Goal: Task Accomplishment & Management: Complete application form

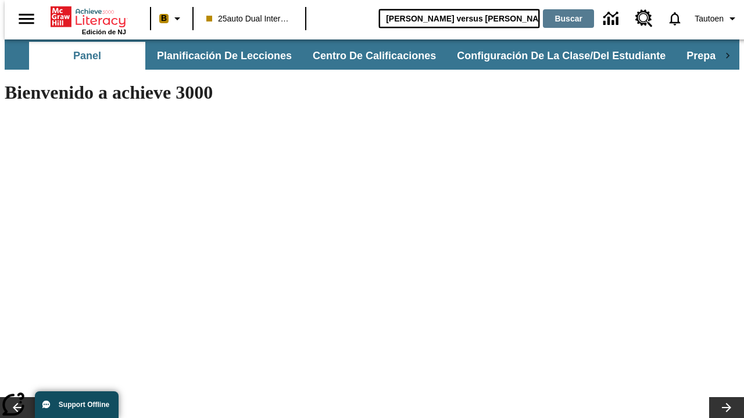
type input "[PERSON_NAME] versus [PERSON_NAME]"
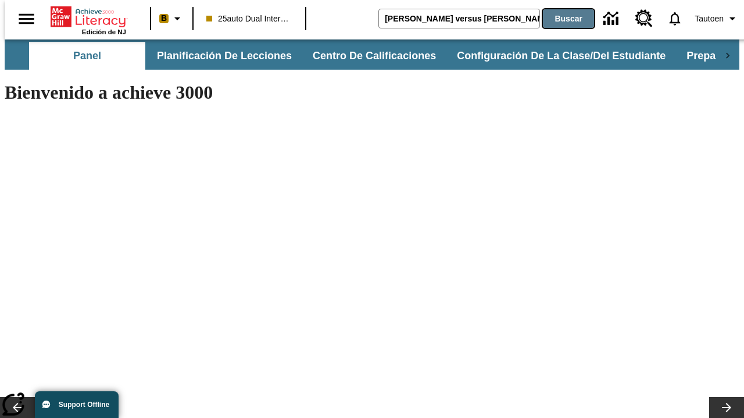
click at [561, 19] on button "Buscar" at bounding box center [568, 18] width 51 height 19
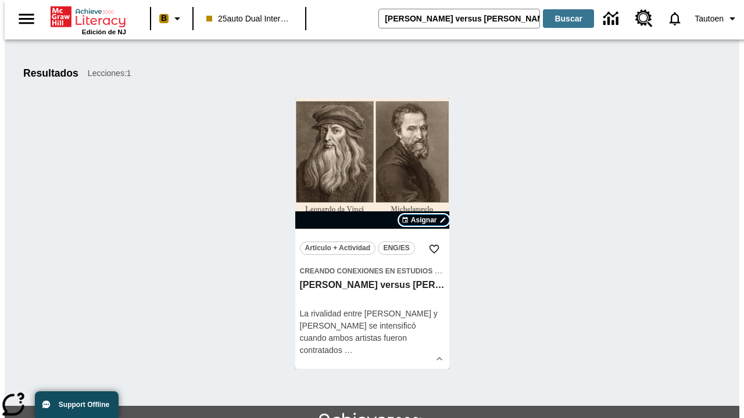
click at [424, 220] on span "Asignar" at bounding box center [424, 220] width 26 height 10
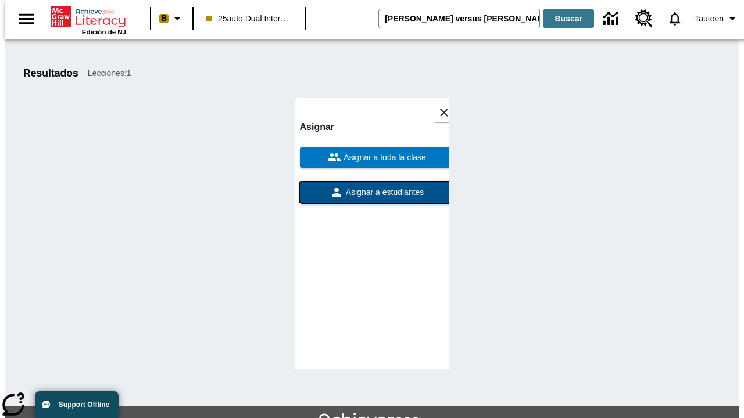
click at [372, 192] on span "Asignar a estudiantes" at bounding box center [383, 192] width 81 height 12
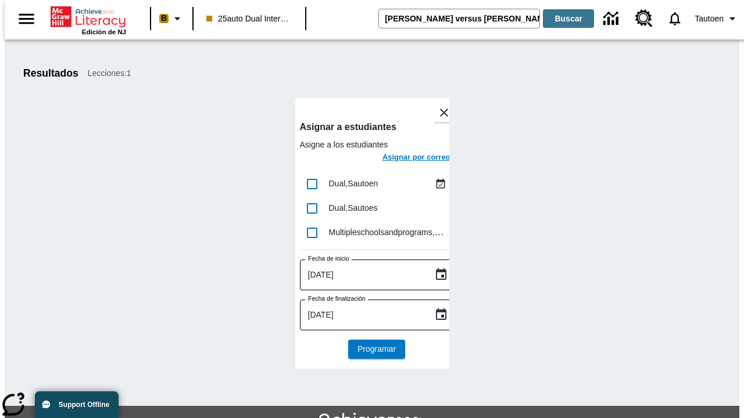
click at [406, 159] on h6 "Asignar por correo" at bounding box center [416, 157] width 68 height 13
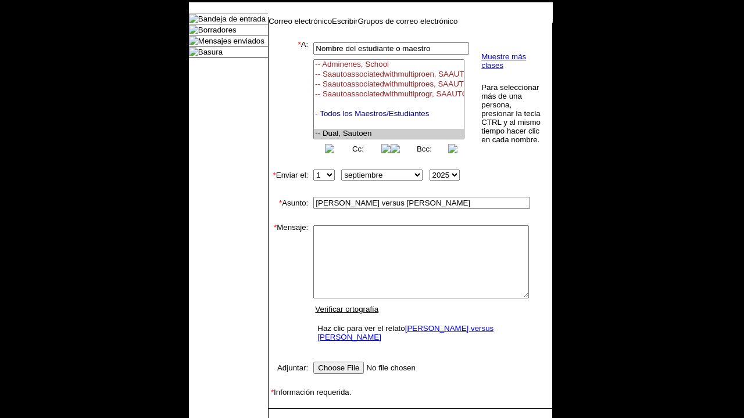
select select "U,21476361,1"
type textarea "email body message"
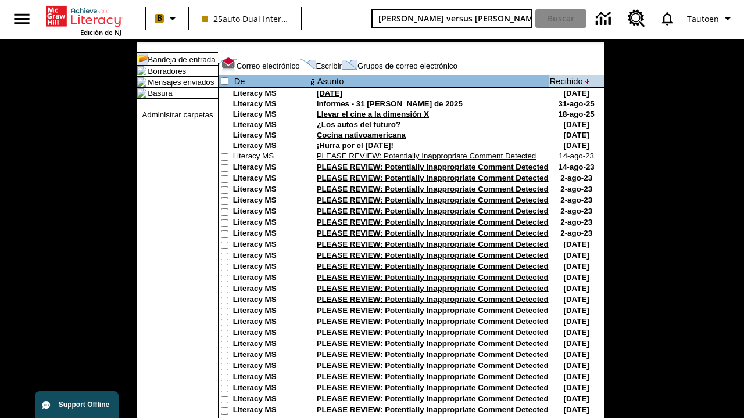
type input "[PERSON_NAME] versus [PERSON_NAME]"
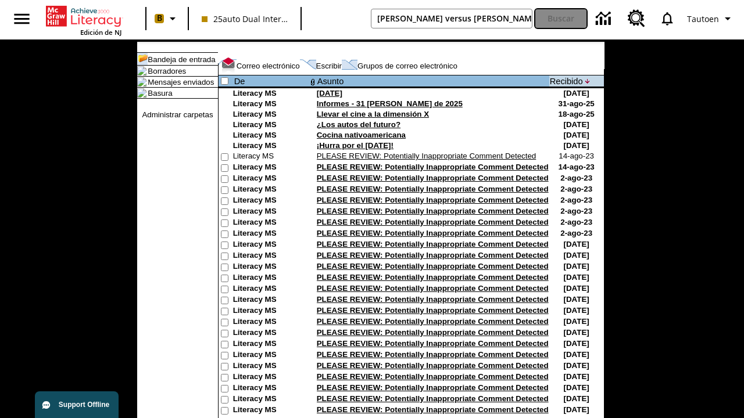
click at [561, 19] on button "Buscar" at bounding box center [560, 18] width 51 height 19
